Goal: Information Seeking & Learning: Learn about a topic

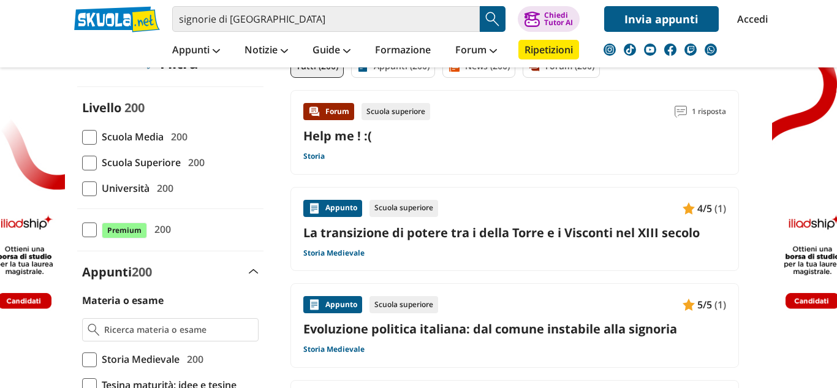
click at [91, 137] on span at bounding box center [89, 137] width 15 height 15
click at [82, 137] on input "Scuola Media 200" at bounding box center [82, 137] width 0 height 0
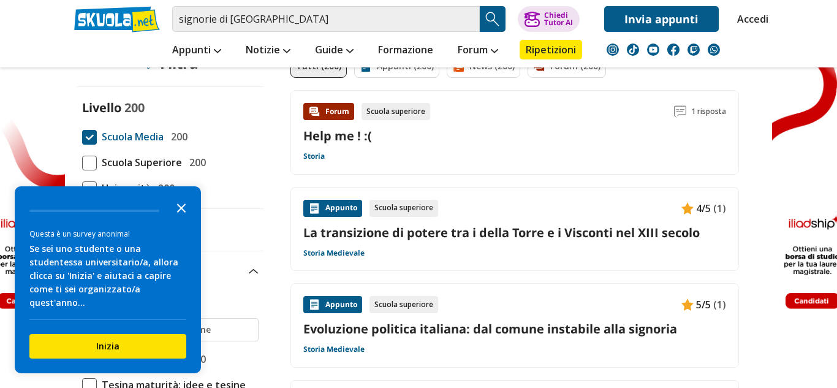
click at [191, 213] on icon "Close the survey" at bounding box center [181, 207] width 25 height 25
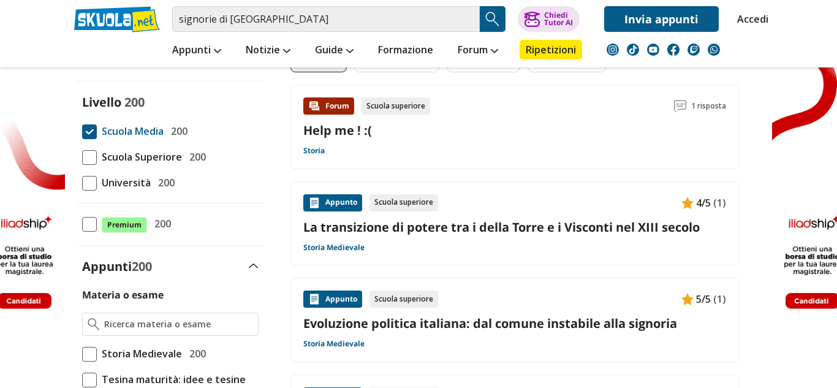
scroll to position [119, 0]
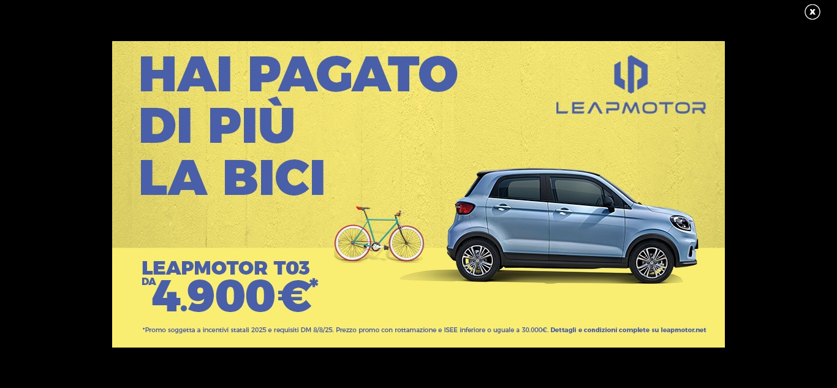
drag, startPoint x: 817, startPoint y: 12, endPoint x: 817, endPoint y: 2, distance: 9.8
click at [816, 13] on link at bounding box center [818, 12] width 31 height 18
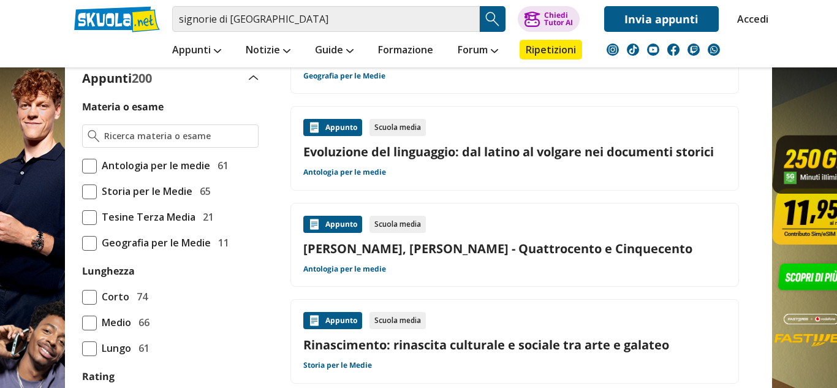
click at [96, 189] on span at bounding box center [89, 191] width 15 height 15
click at [82, 191] on input "Storia per le Medie 65" at bounding box center [82, 191] width 0 height 0
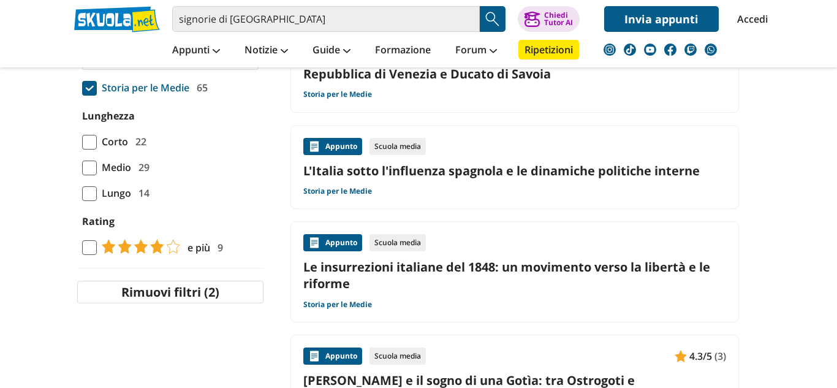
scroll to position [384, 0]
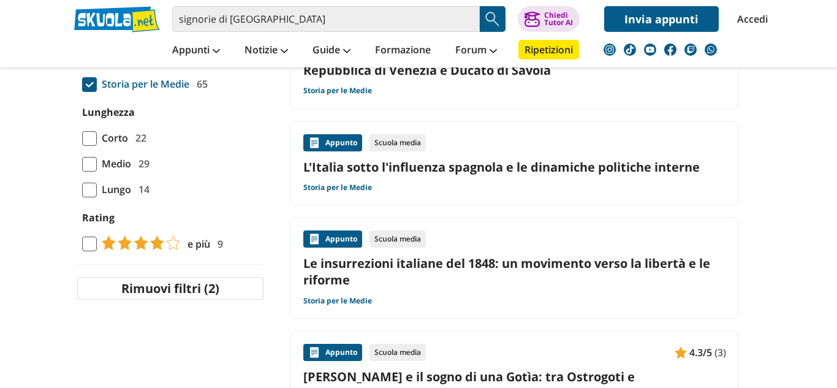
click at [89, 134] on span at bounding box center [89, 138] width 15 height 15
click at [82, 138] on input "Corto 22" at bounding box center [82, 138] width 0 height 0
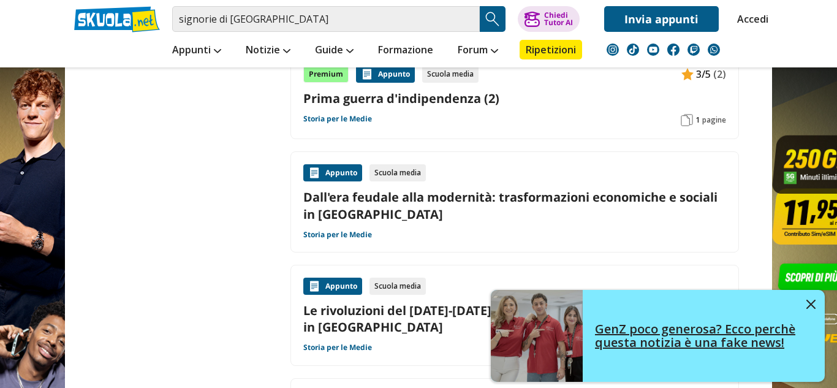
scroll to position [698, 0]
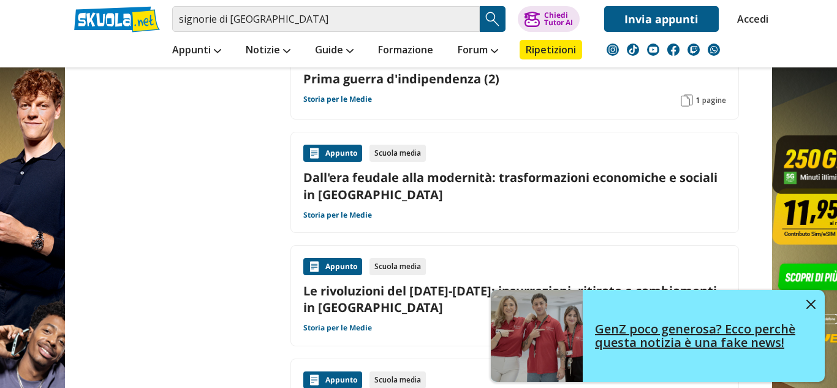
drag, startPoint x: 811, startPoint y: 300, endPoint x: 798, endPoint y: 302, distance: 12.4
click at [811, 301] on img at bounding box center [810, 304] width 9 height 9
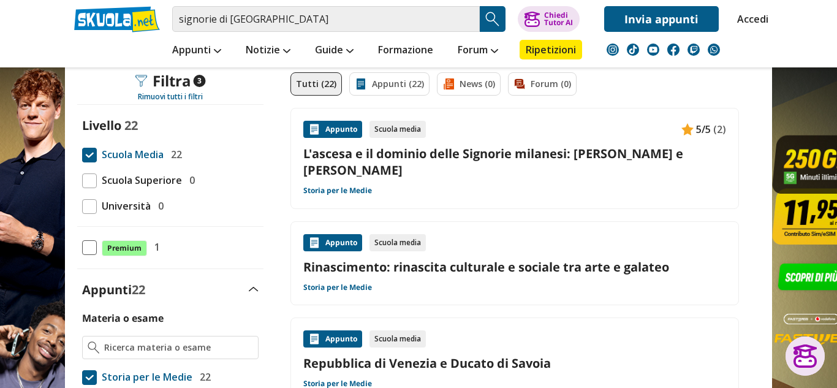
scroll to position [89, 0]
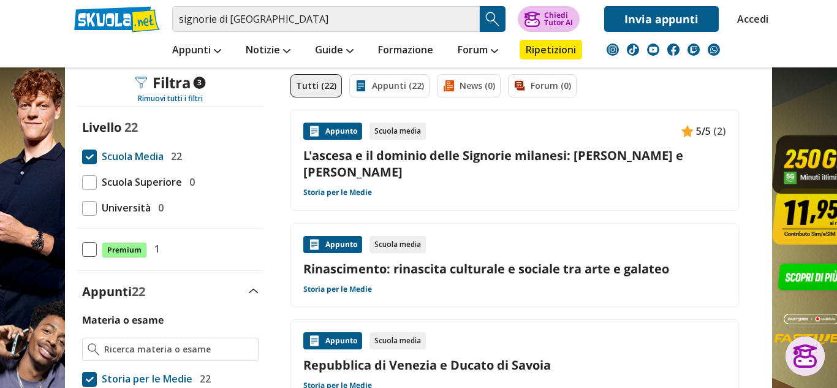
click at [562, 19] on div "Chiedi Tutor AI" at bounding box center [558, 19] width 29 height 15
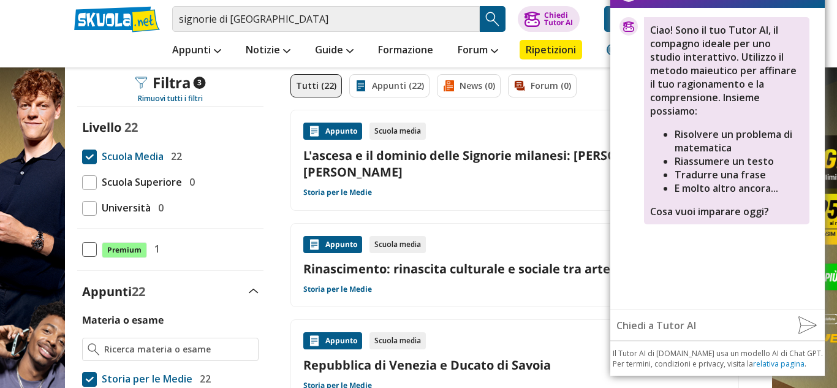
click at [685, 324] on input "text" at bounding box center [699, 325] width 178 height 25
type input "fammi un riassunto di 40 parole sulle signorie di verona per prima media"
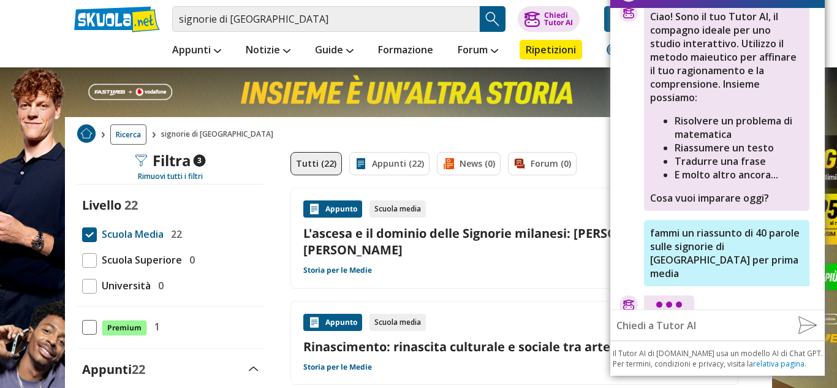
scroll to position [0, 0]
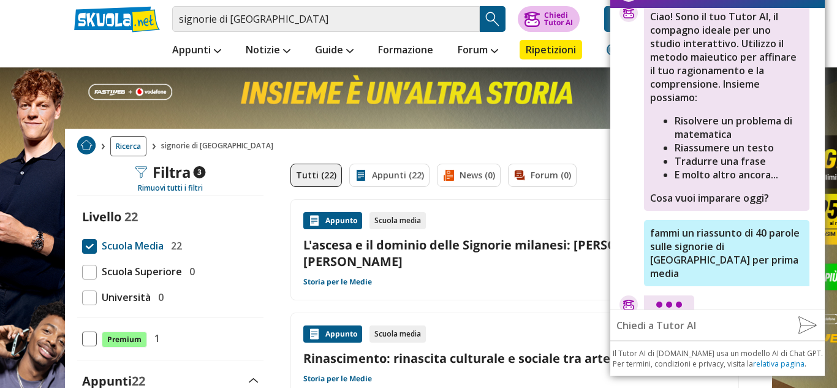
click at [569, 12] on div "Chiedi Tutor AI" at bounding box center [558, 19] width 29 height 15
click at [564, 17] on div "Chiedi Tutor AI" at bounding box center [558, 19] width 29 height 15
